Goal: Information Seeking & Learning: Find specific fact

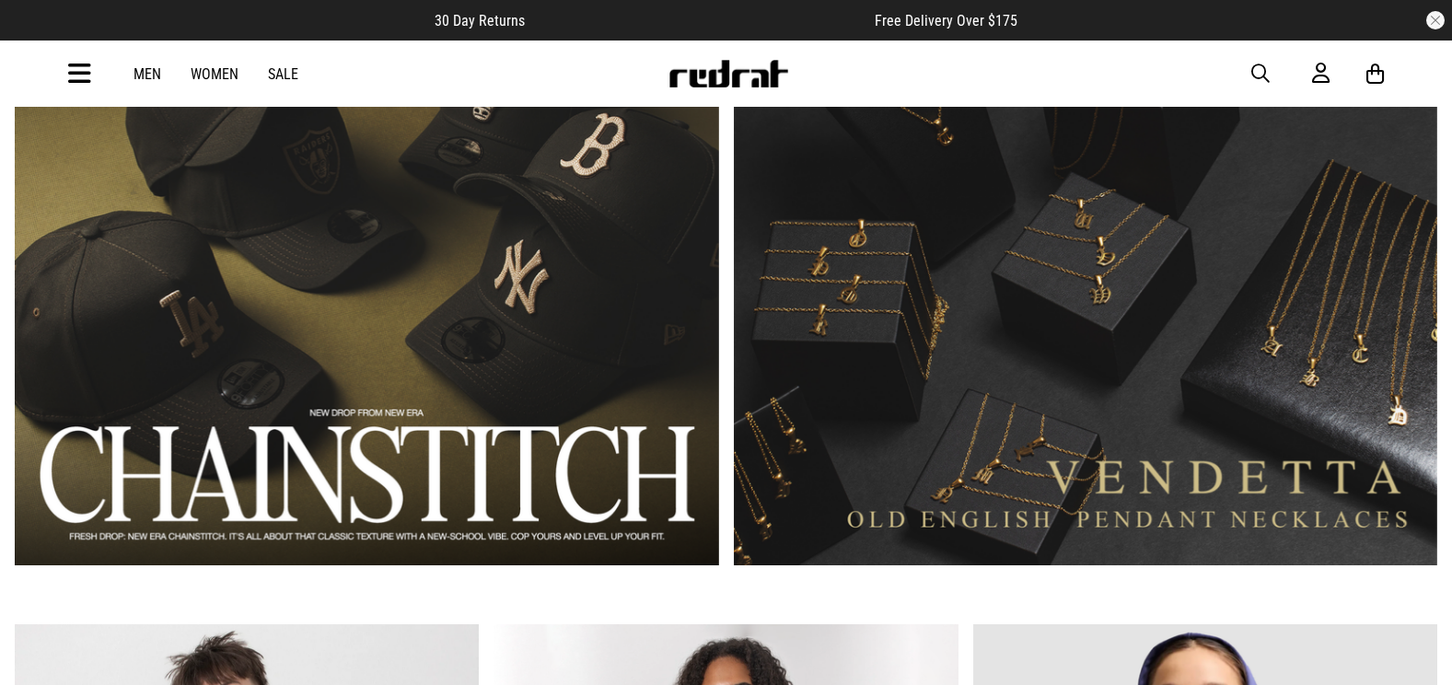
click at [1264, 69] on span "button" at bounding box center [1260, 74] width 18 height 22
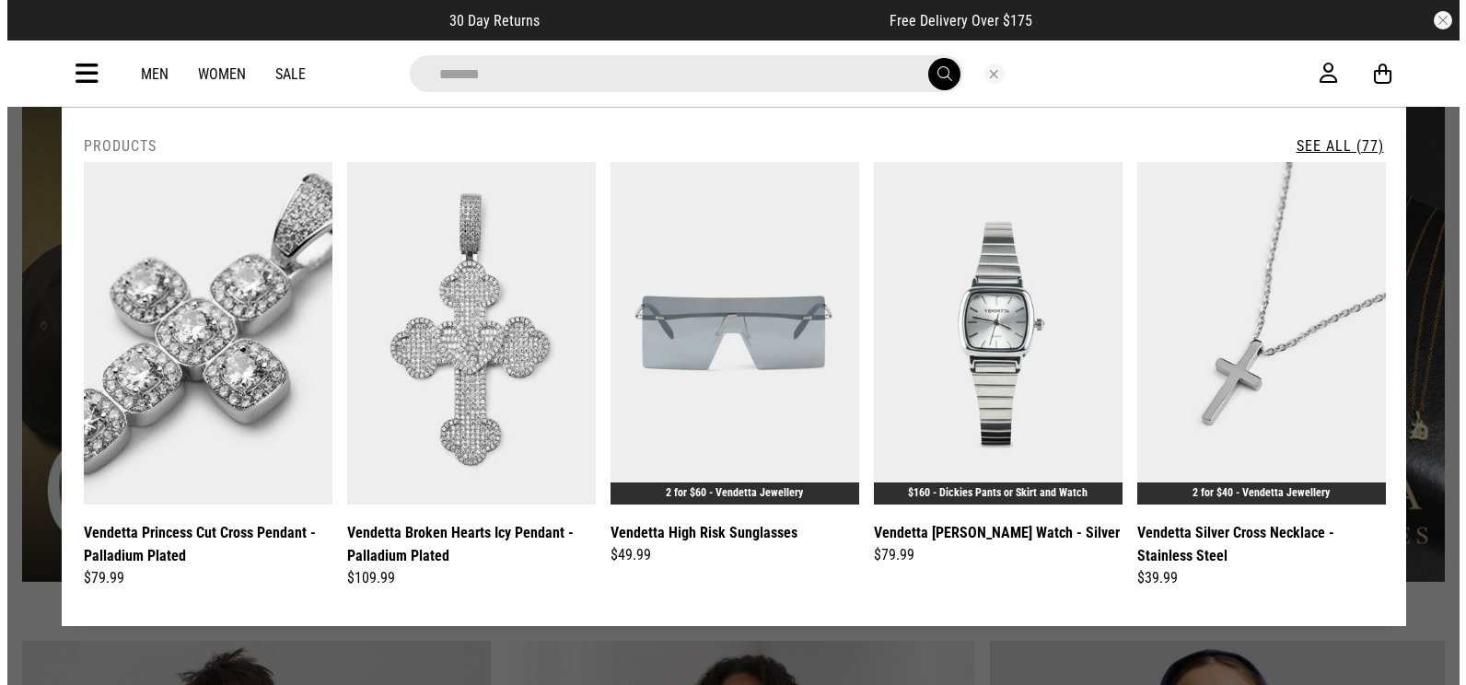
scroll to position [1392, 0]
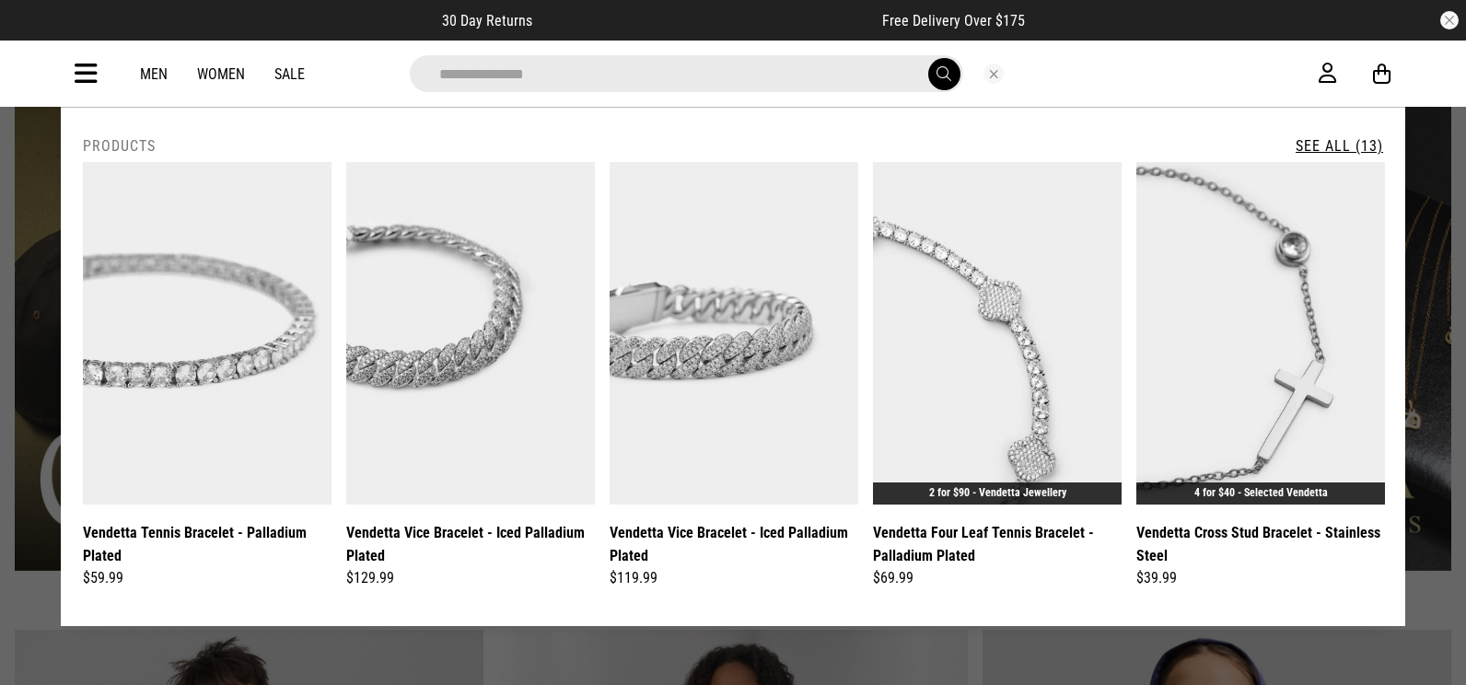
type input "**********"
click at [1344, 140] on link "See All (13)" at bounding box center [1338, 145] width 87 height 17
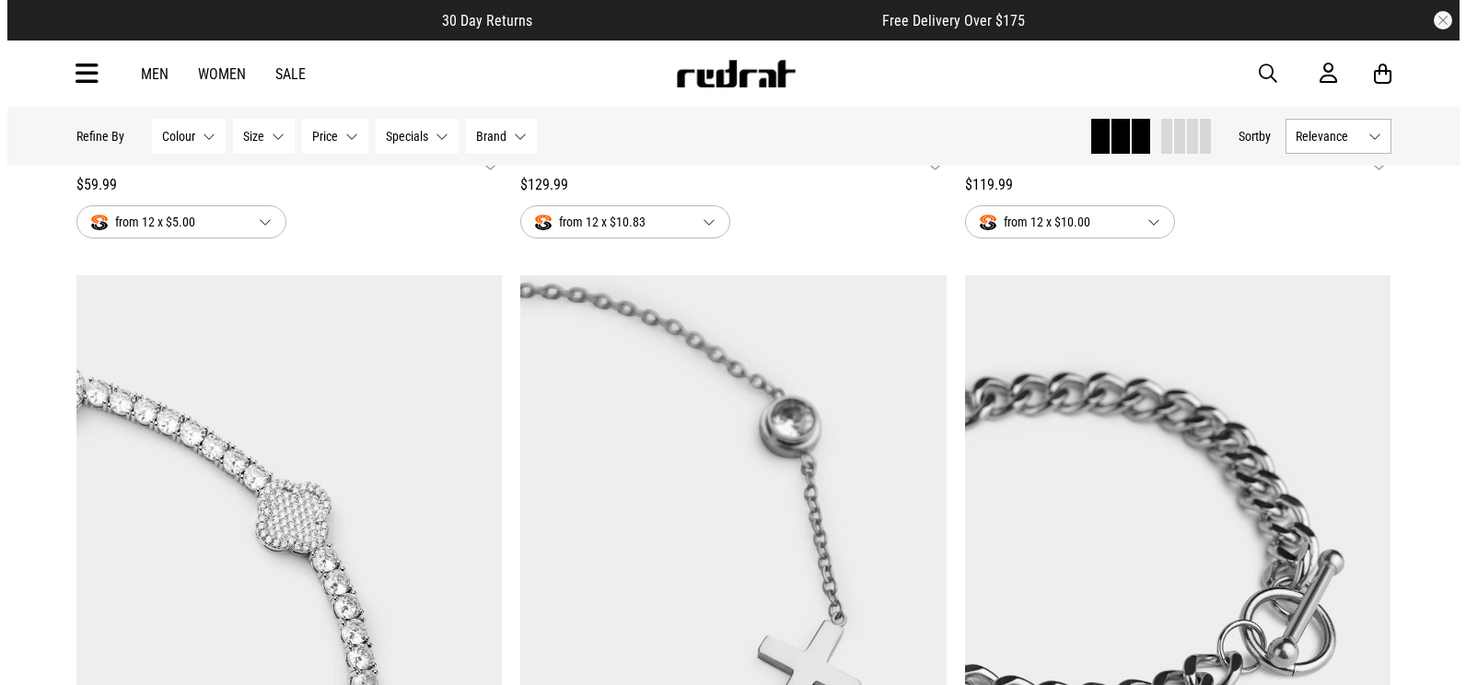
scroll to position [644, 0]
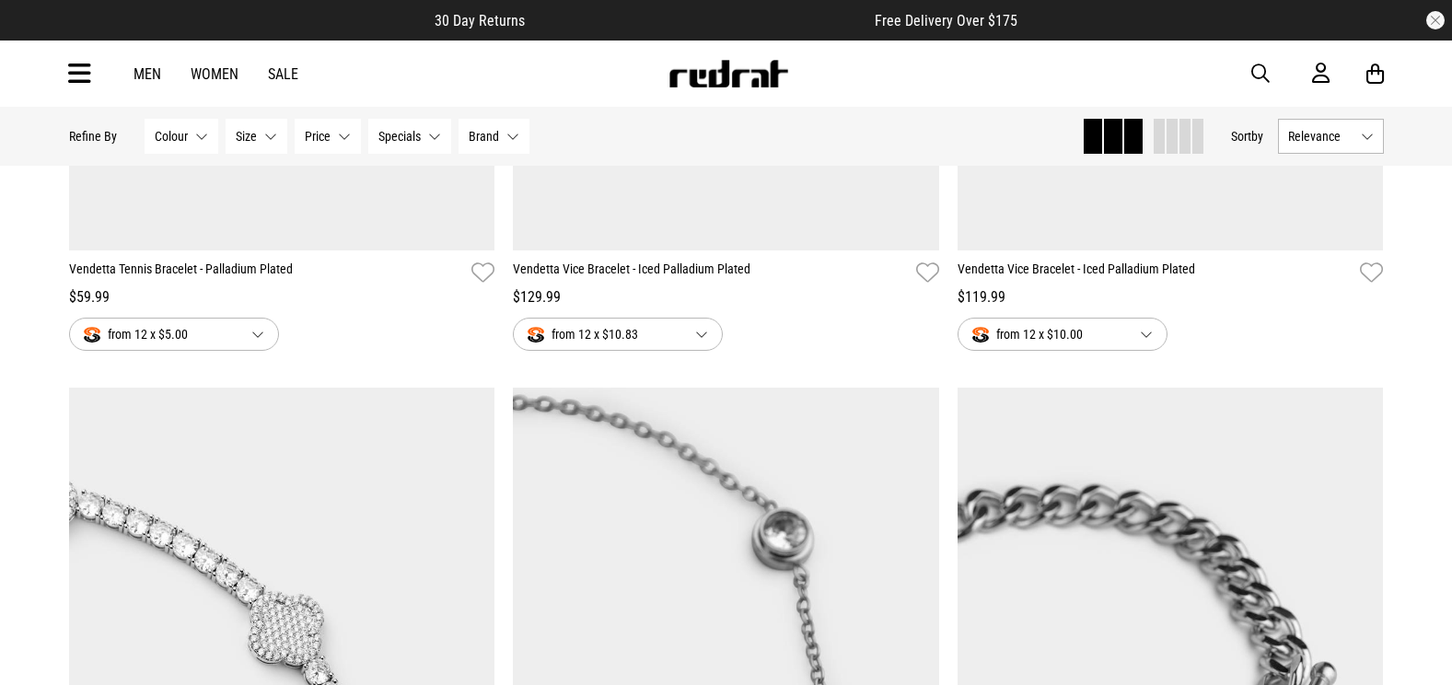
click at [1256, 75] on span "button" at bounding box center [1260, 74] width 18 height 22
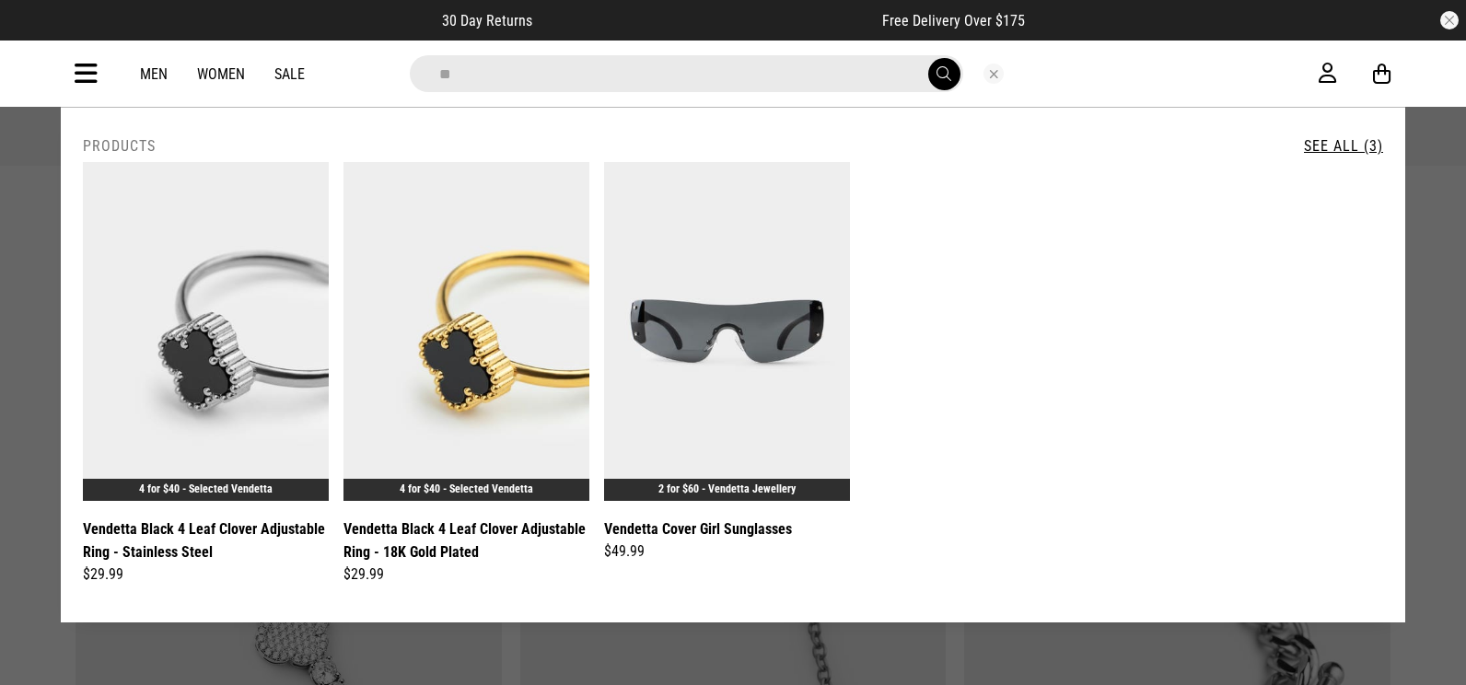
type input "*"
